Goal: Information Seeking & Learning: Learn about a topic

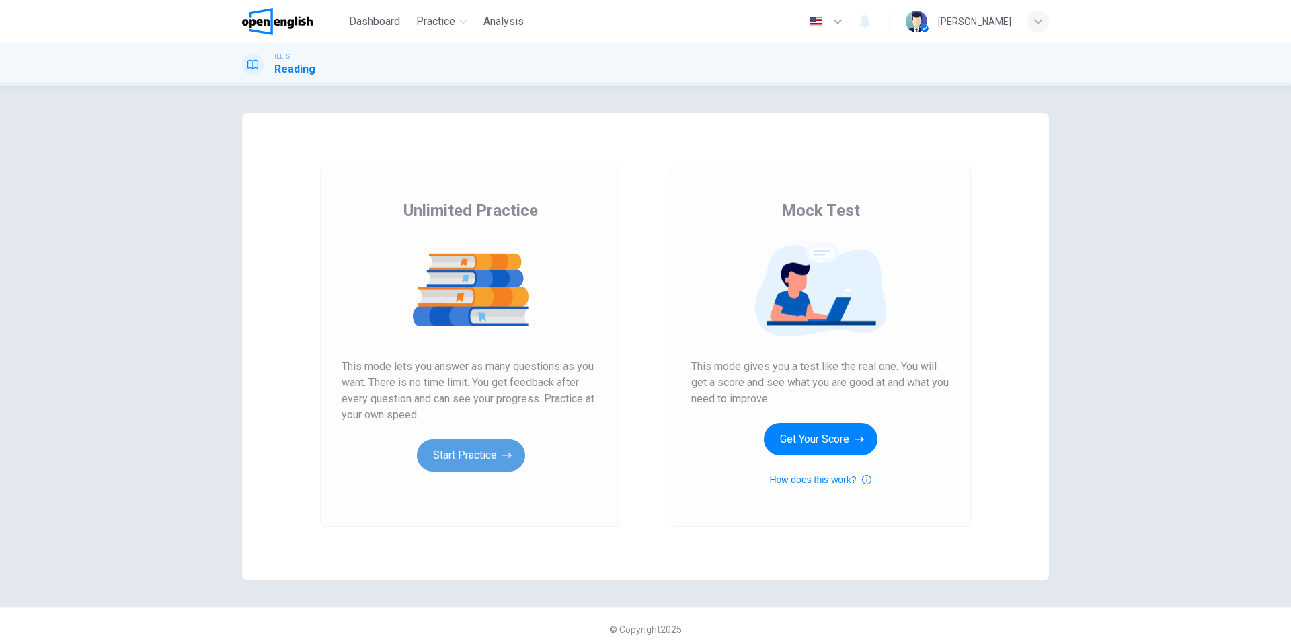
click at [497, 458] on button "Start Practice" at bounding box center [471, 455] width 108 height 32
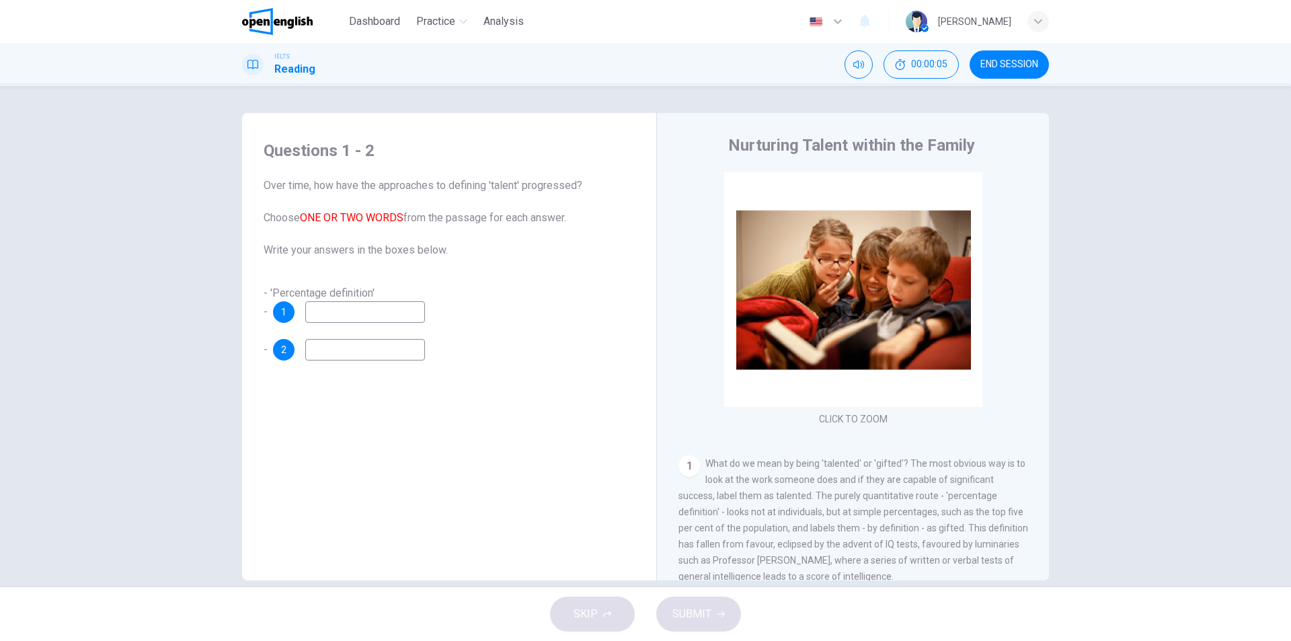
click at [337, 306] on input at bounding box center [365, 312] width 120 height 22
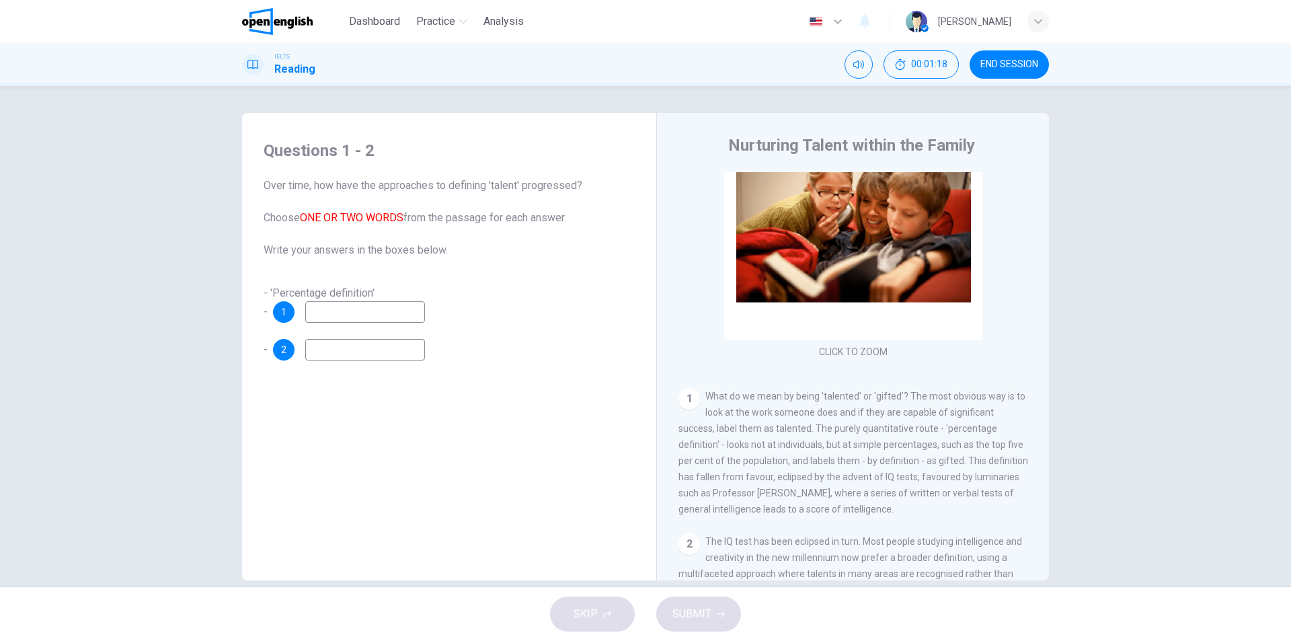
click at [381, 319] on input at bounding box center [365, 312] width 120 height 22
click at [365, 348] on input at bounding box center [365, 350] width 120 height 22
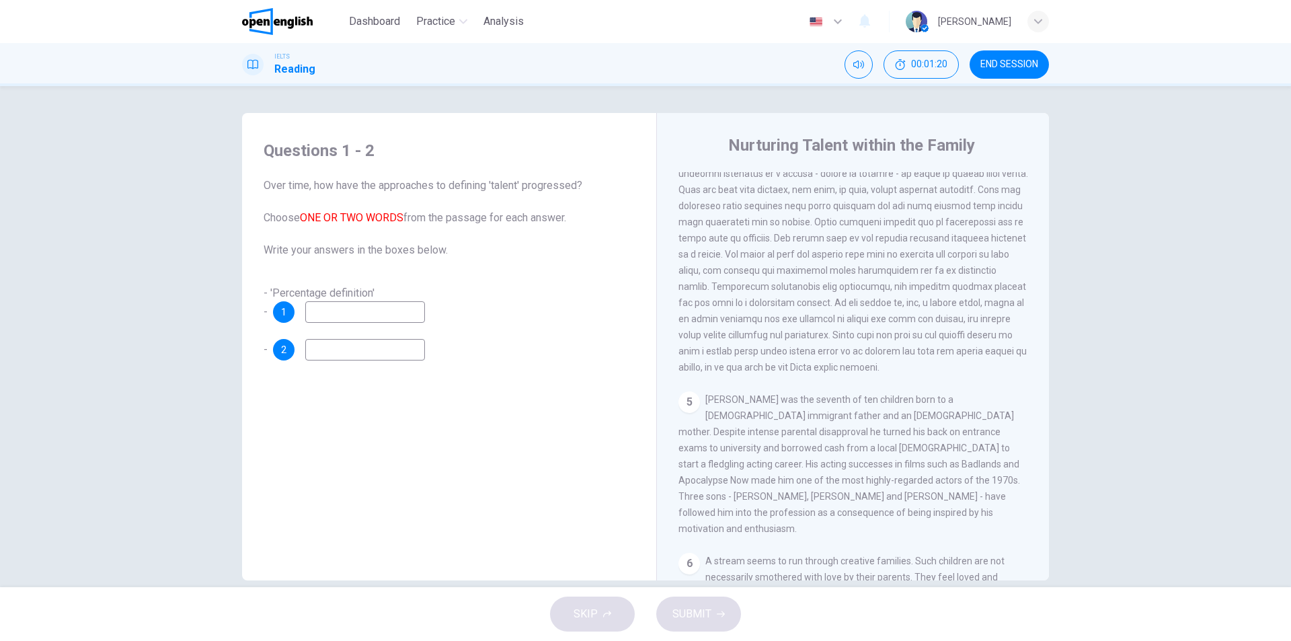
scroll to position [874, 0]
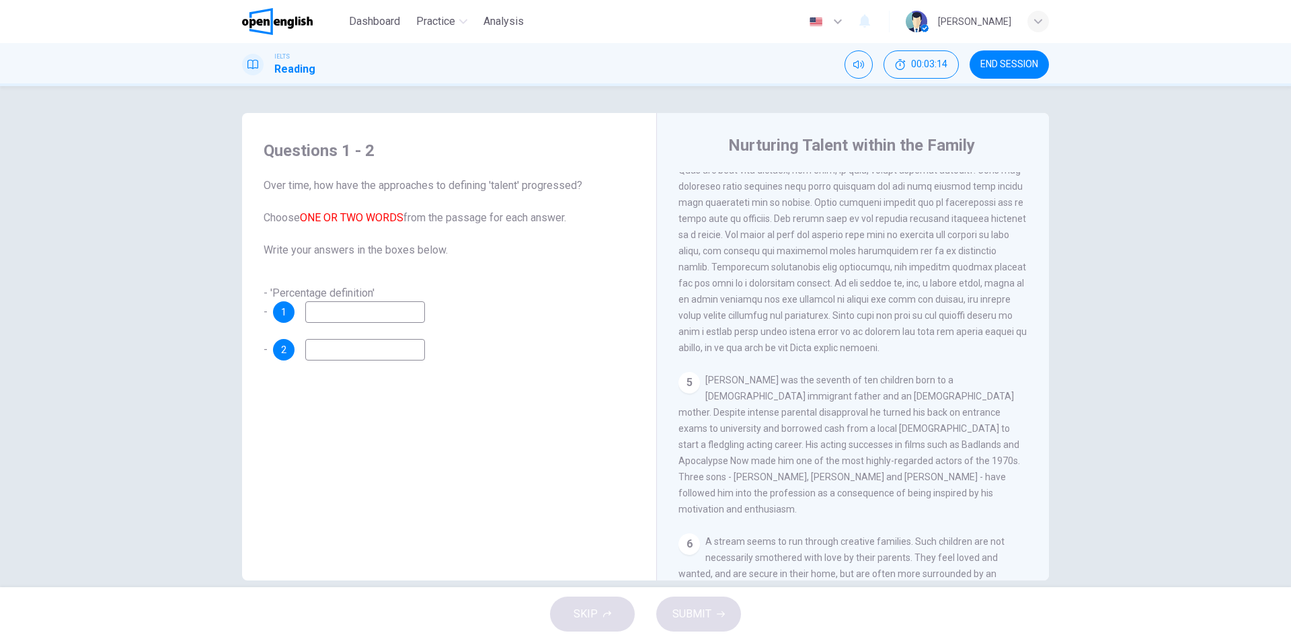
click at [346, 317] on input at bounding box center [365, 312] width 120 height 22
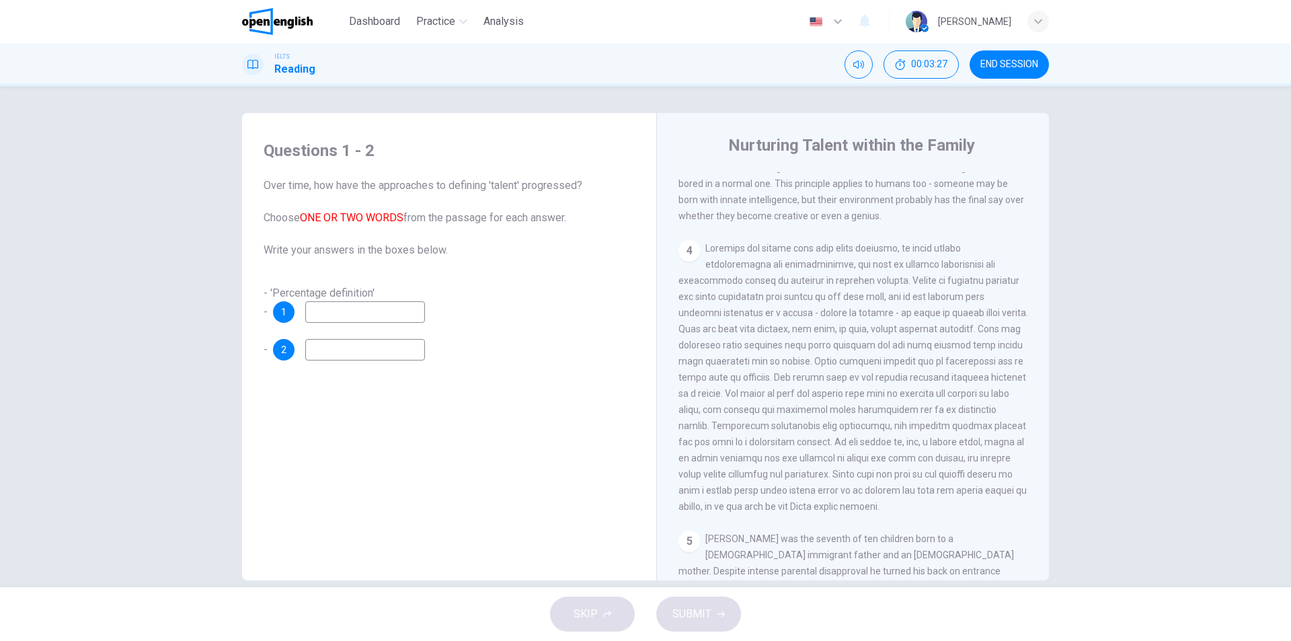
scroll to position [538, 0]
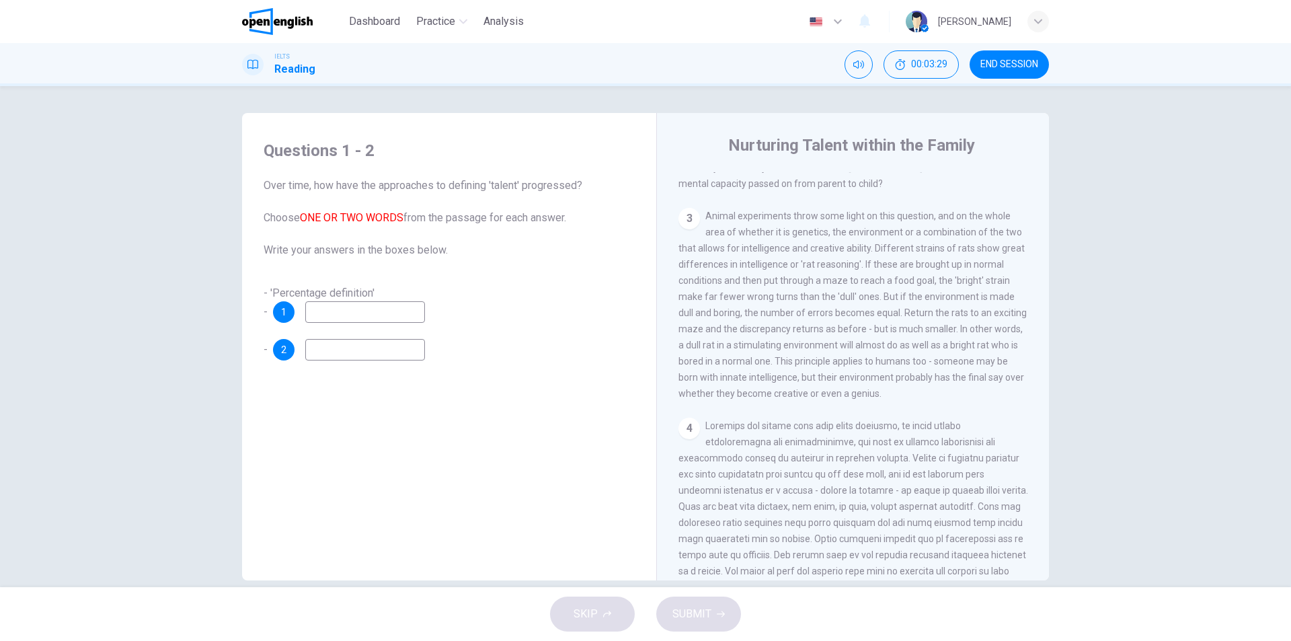
drag, startPoint x: 766, startPoint y: 229, endPoint x: 876, endPoint y: 233, distance: 111.0
click at [876, 233] on div "3 Animal experiments throw some light on this question, and on the whole area o…" at bounding box center [853, 305] width 350 height 194
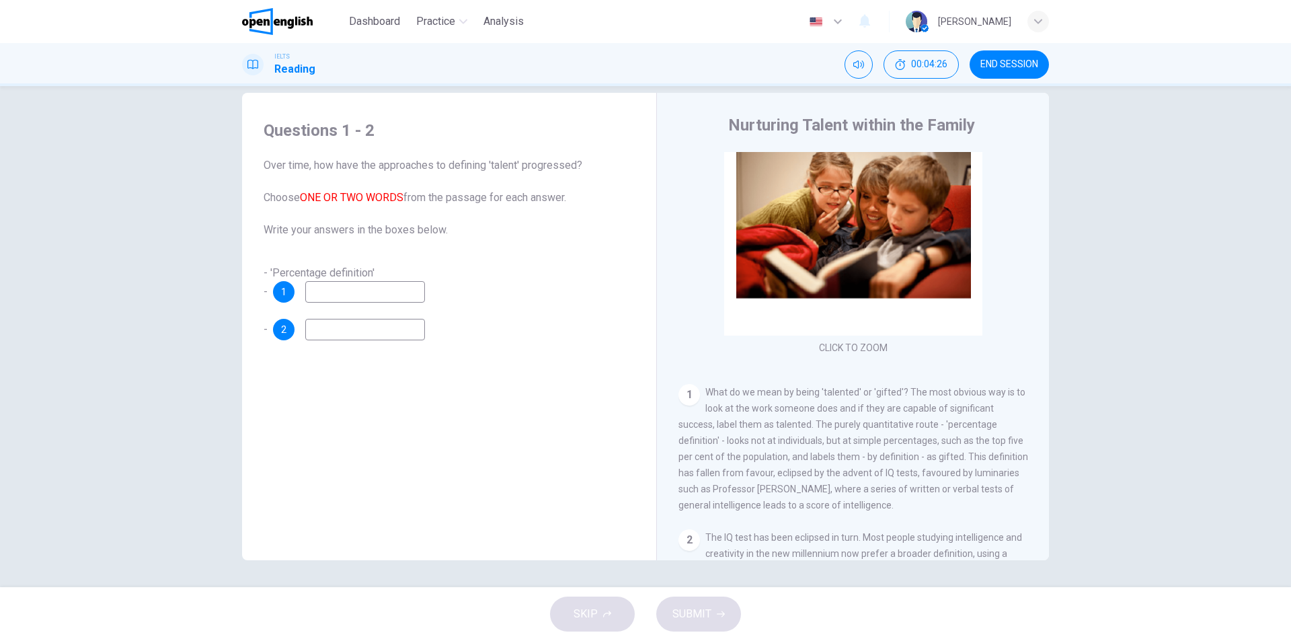
scroll to position [134, 0]
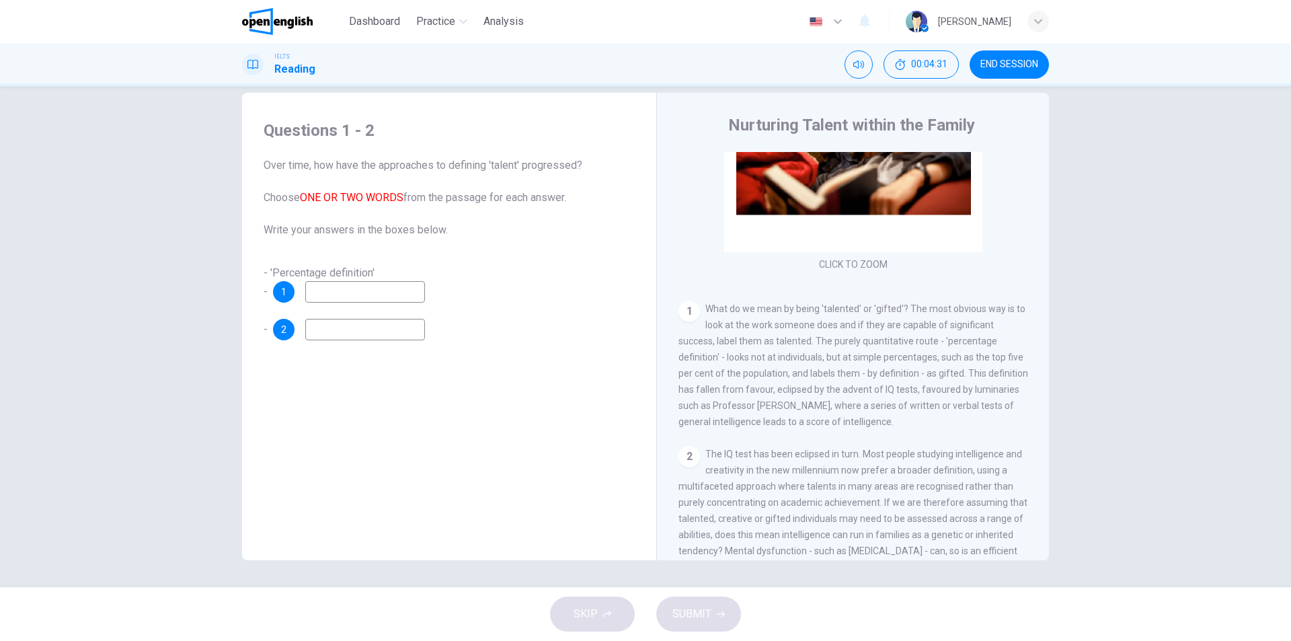
drag, startPoint x: 828, startPoint y: 308, endPoint x: 950, endPoint y: 317, distance: 122.7
click at [950, 317] on div "1 What do we mean by being 'talented' or 'gifted'? The most obvious way is to l…" at bounding box center [853, 364] width 350 height 129
click at [911, 337] on span "What do we mean by being 'talented' or 'gifted'? The most obvious way is to loo…" at bounding box center [853, 365] width 350 height 124
drag, startPoint x: 907, startPoint y: 341, endPoint x: 929, endPoint y: 339, distance: 21.6
click at [929, 339] on span "What do we mean by being 'talented' or 'gifted'? The most obvious way is to loo…" at bounding box center [853, 365] width 350 height 124
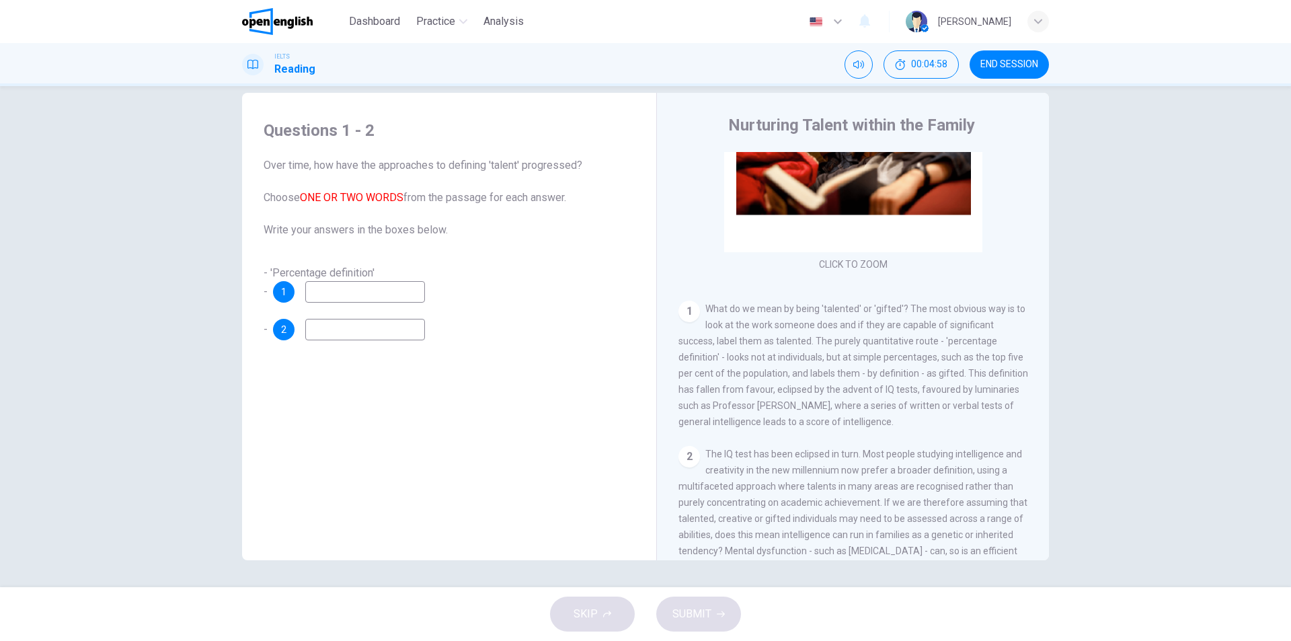
click at [403, 294] on input at bounding box center [365, 292] width 120 height 22
type input "**********"
drag, startPoint x: 901, startPoint y: 308, endPoint x: 928, endPoint y: 319, distance: 28.3
click at [928, 319] on div "1 What do we mean by being 'talented' or 'gifted'? The most obvious way is to l…" at bounding box center [853, 364] width 350 height 129
click at [401, 324] on input at bounding box center [365, 330] width 120 height 22
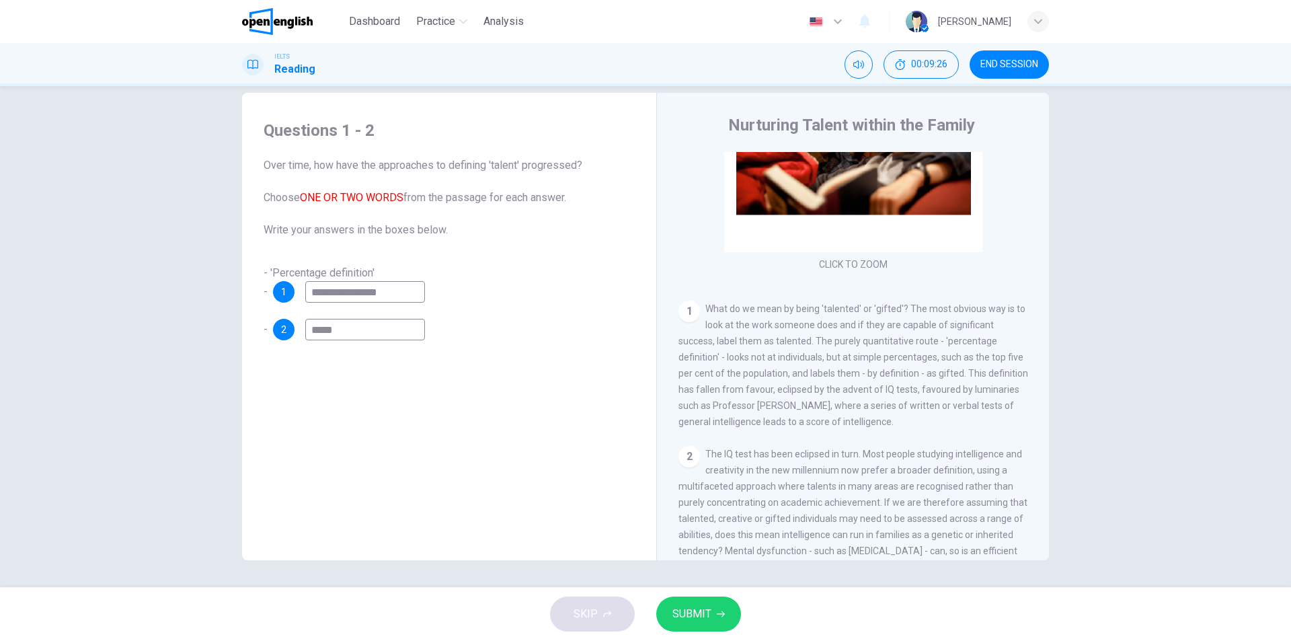
type input "*****"
click at [708, 620] on span "SUBMIT" at bounding box center [691, 613] width 39 height 19
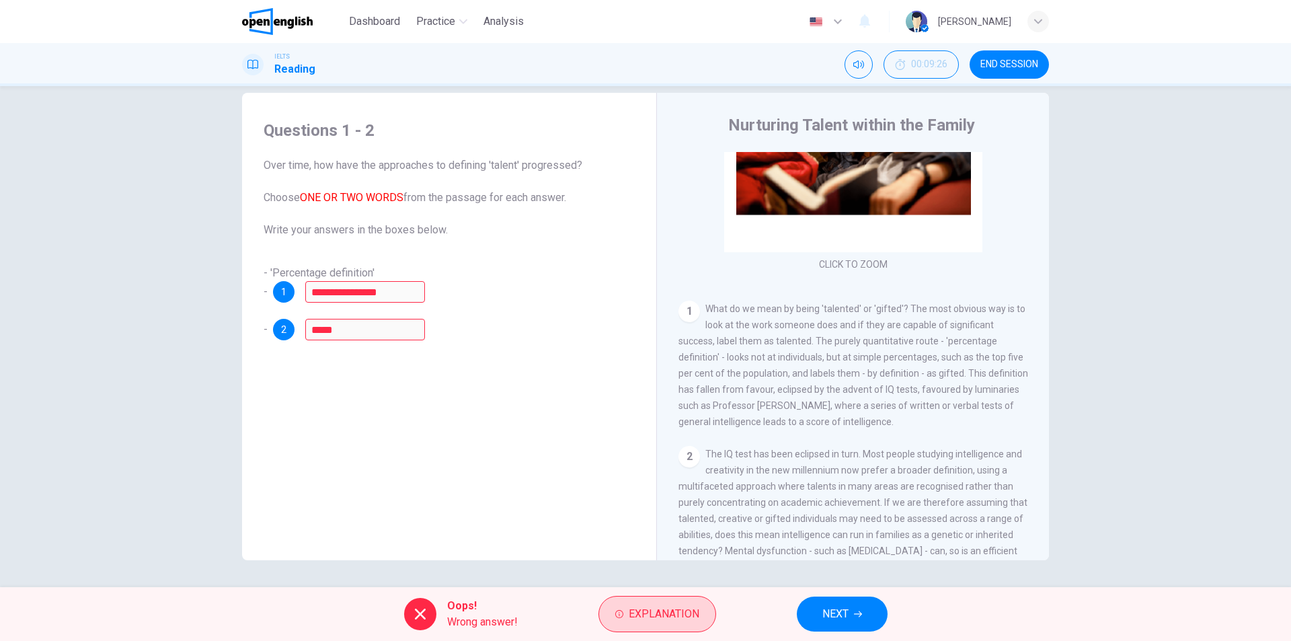
click at [634, 623] on button "Explanation" at bounding box center [657, 614] width 118 height 36
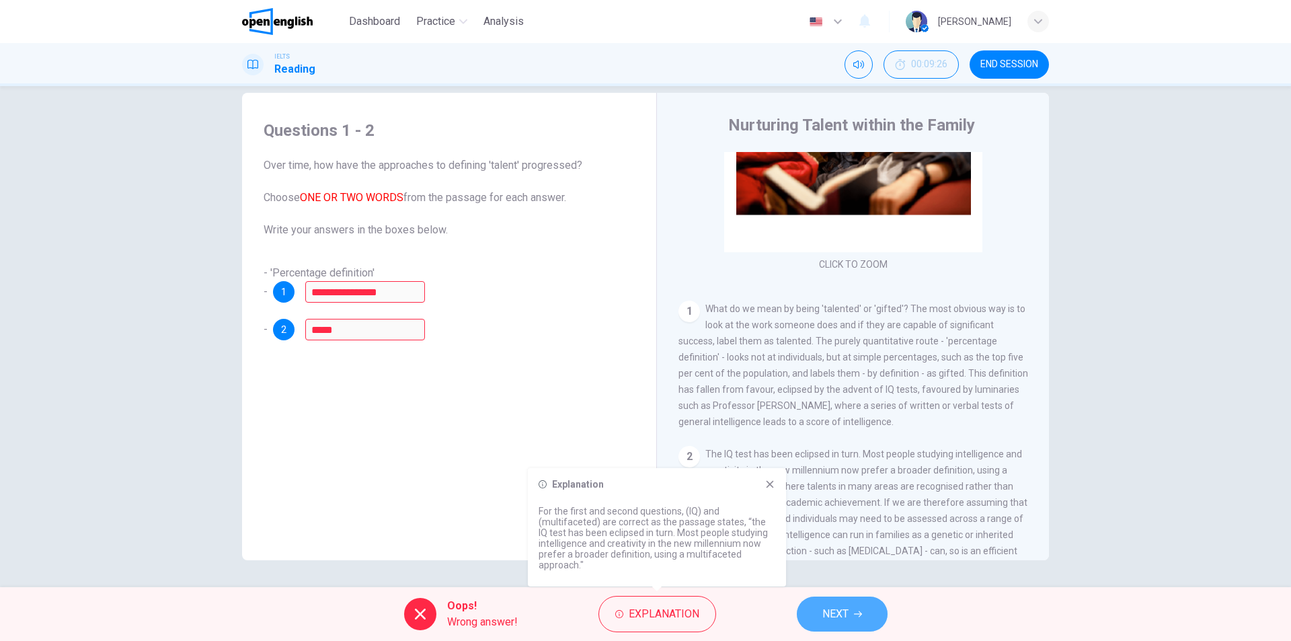
click at [823, 606] on span "NEXT" at bounding box center [835, 613] width 26 height 19
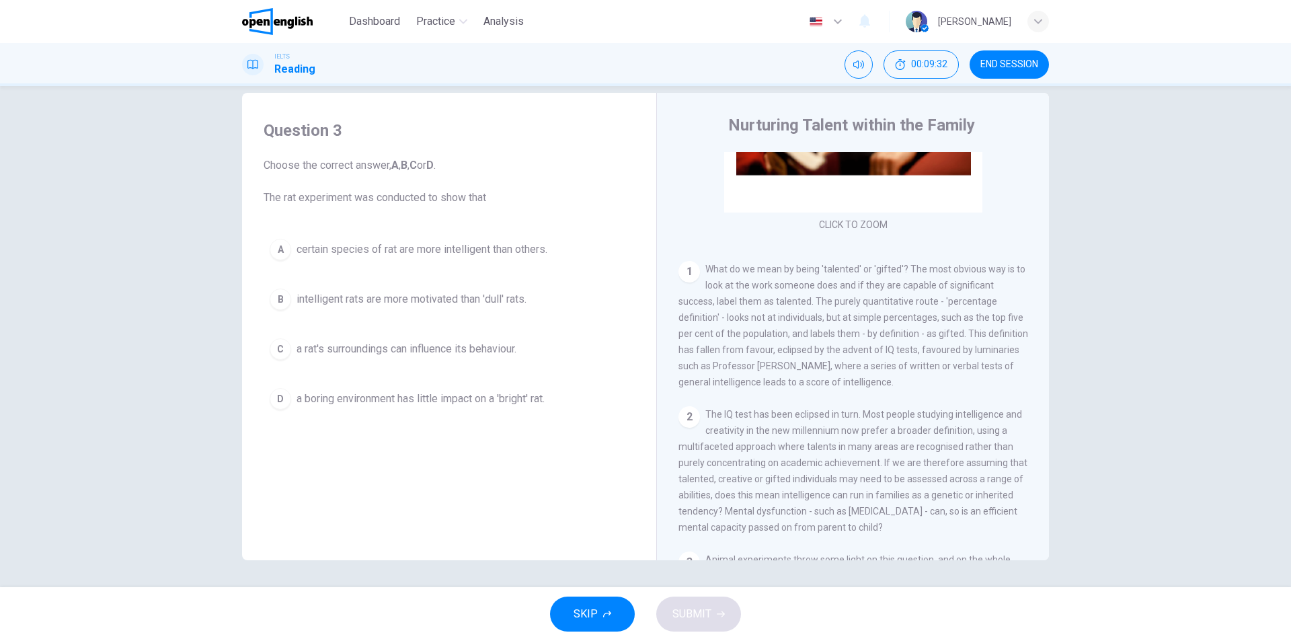
scroll to position [202, 0]
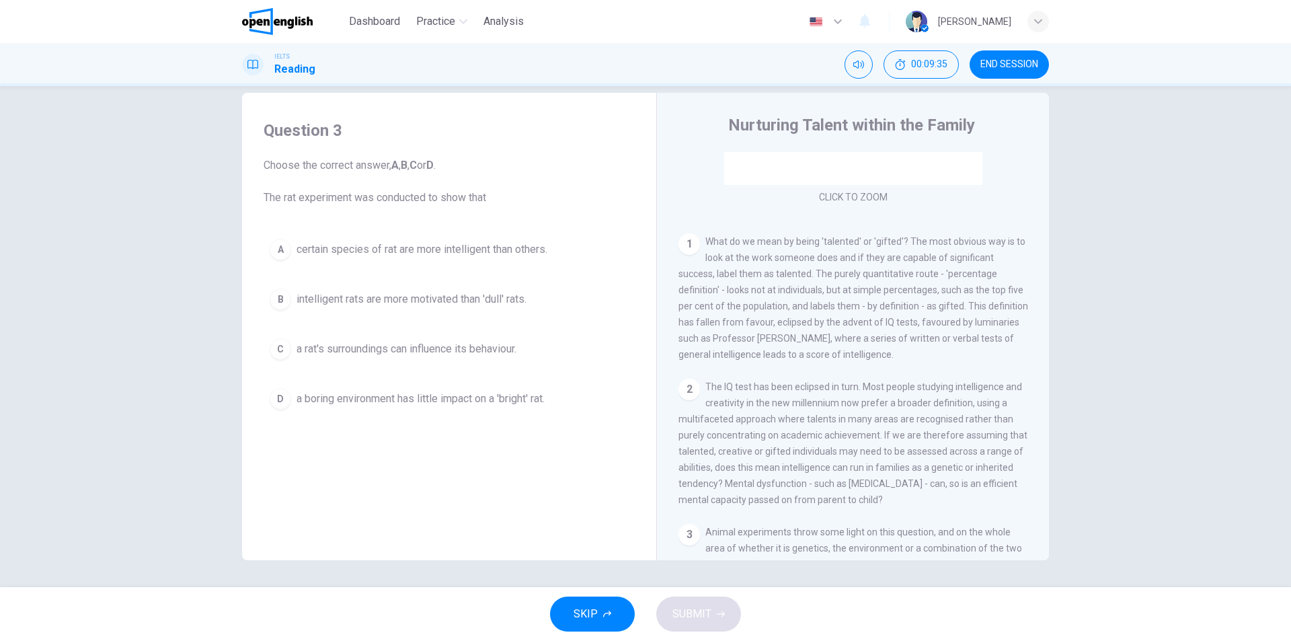
drag, startPoint x: 798, startPoint y: 326, endPoint x: 986, endPoint y: 327, distance: 188.2
click at [986, 327] on span "What do we mean by being 'talented' or 'gifted'? The most obvious way is to loo…" at bounding box center [853, 298] width 350 height 124
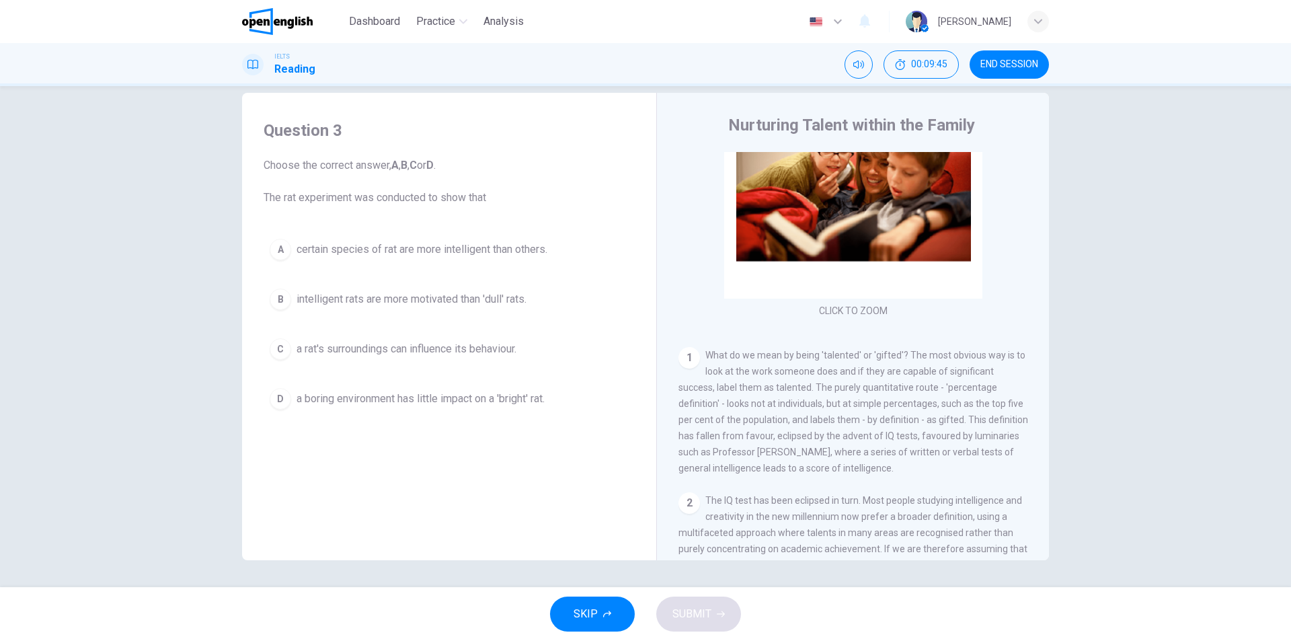
scroll to position [0, 0]
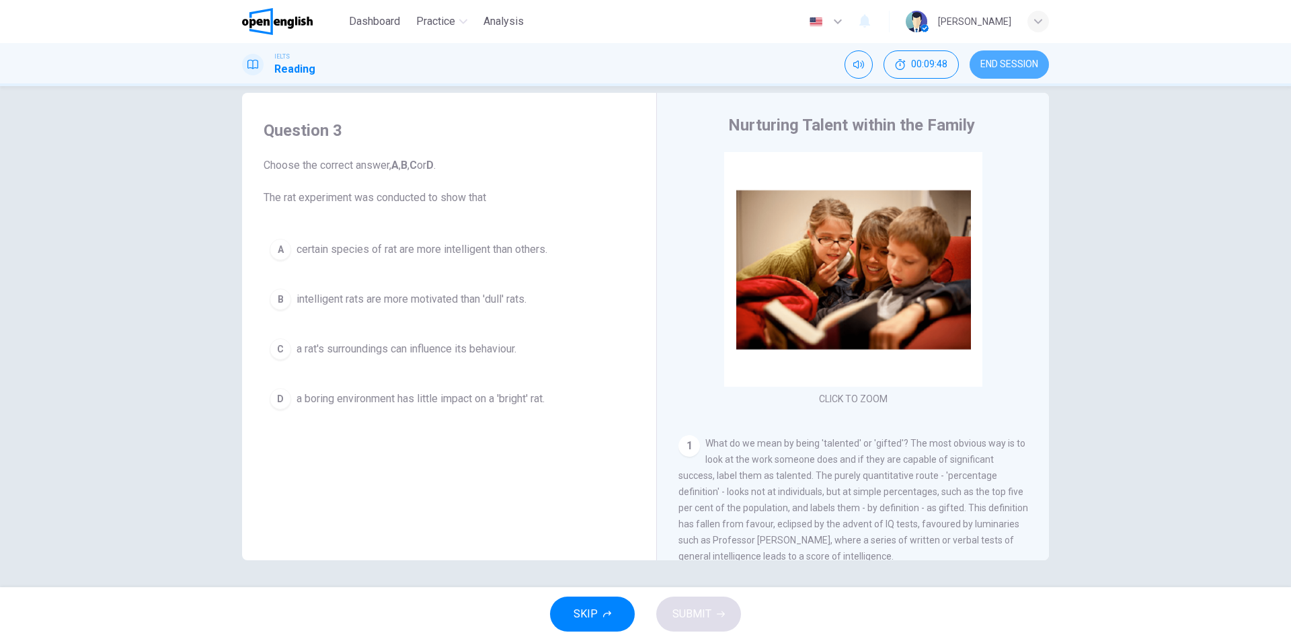
click at [987, 65] on span "END SESSION" at bounding box center [1009, 64] width 58 height 11
